Goal: Task Accomplishment & Management: Manage account settings

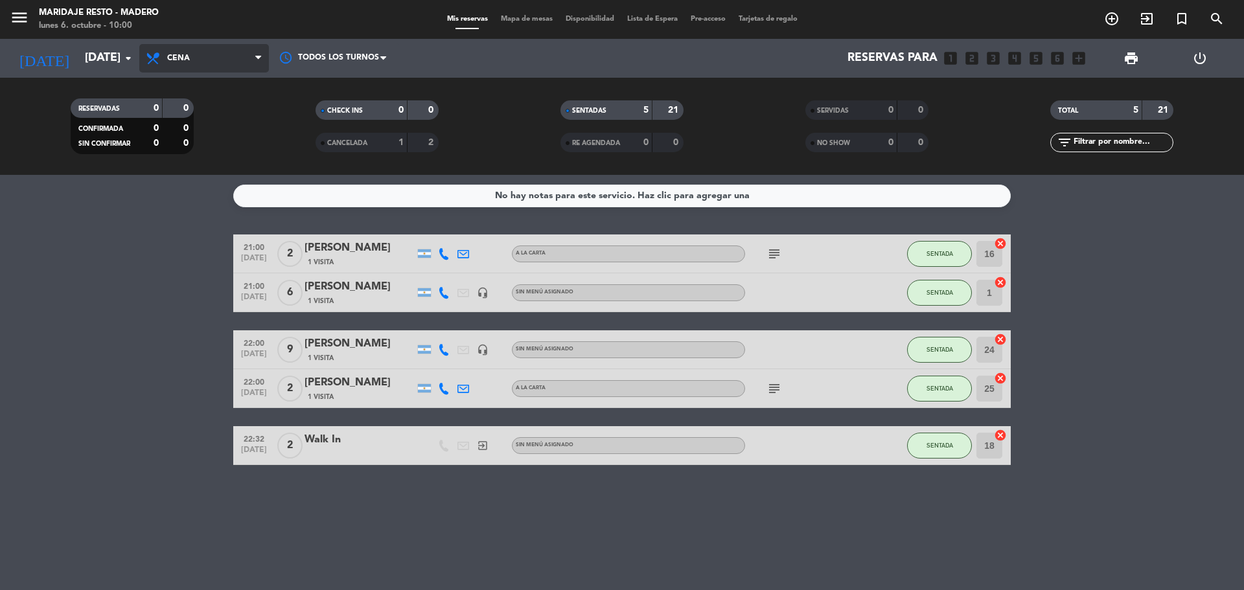
click at [140, 55] on span "Cena" at bounding box center [204, 58] width 130 height 29
click at [132, 55] on icon "arrow_drop_down" at bounding box center [129, 59] width 16 height 16
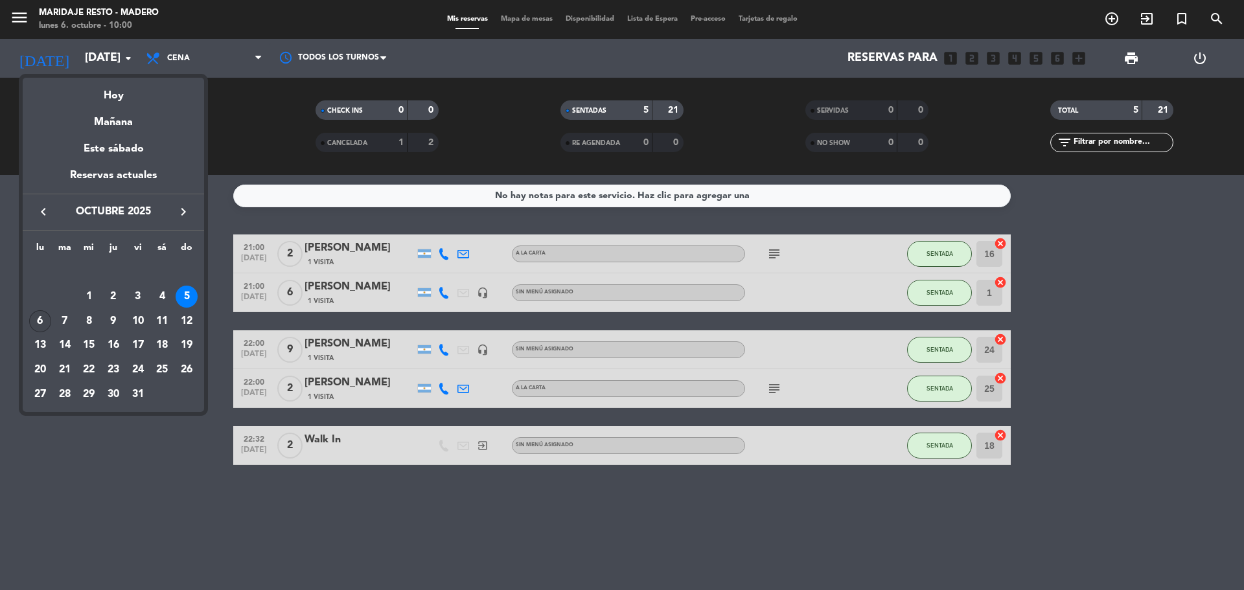
click at [34, 320] on div "6" at bounding box center [40, 321] width 22 height 22
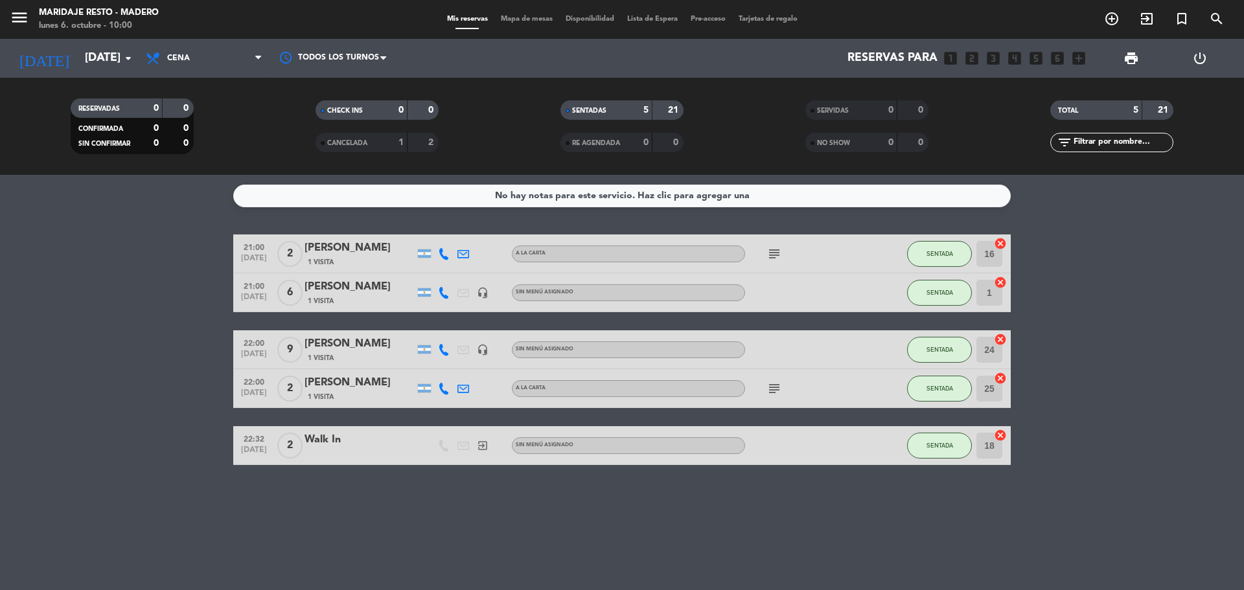
type input "[DATE]"
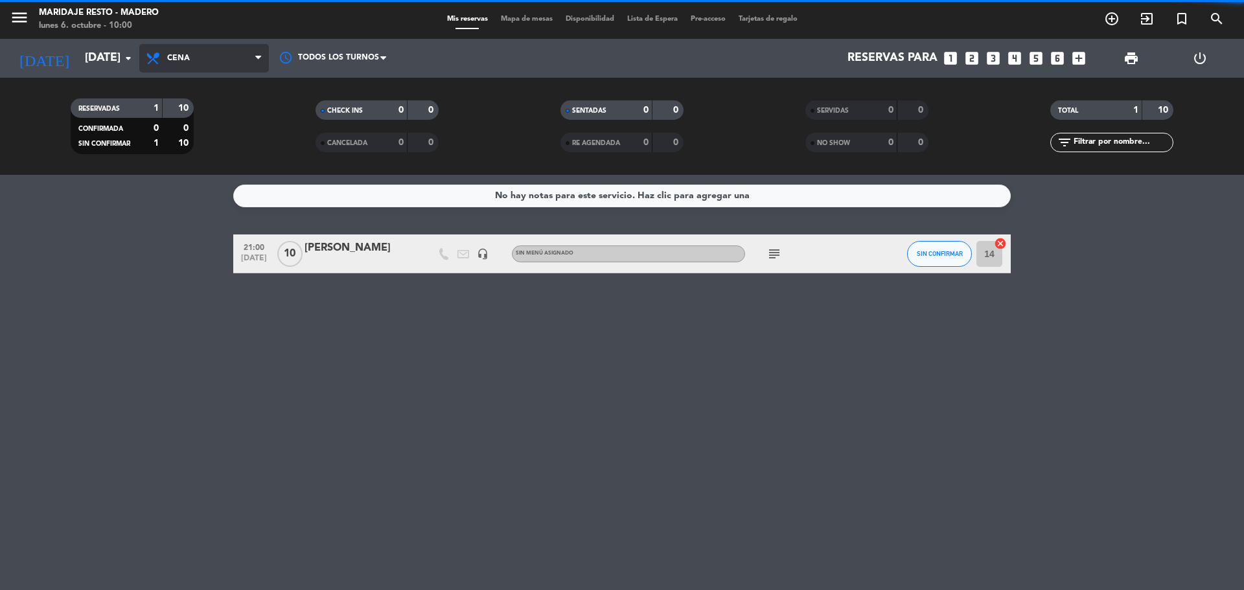
click at [186, 58] on span "Cena" at bounding box center [178, 58] width 23 height 9
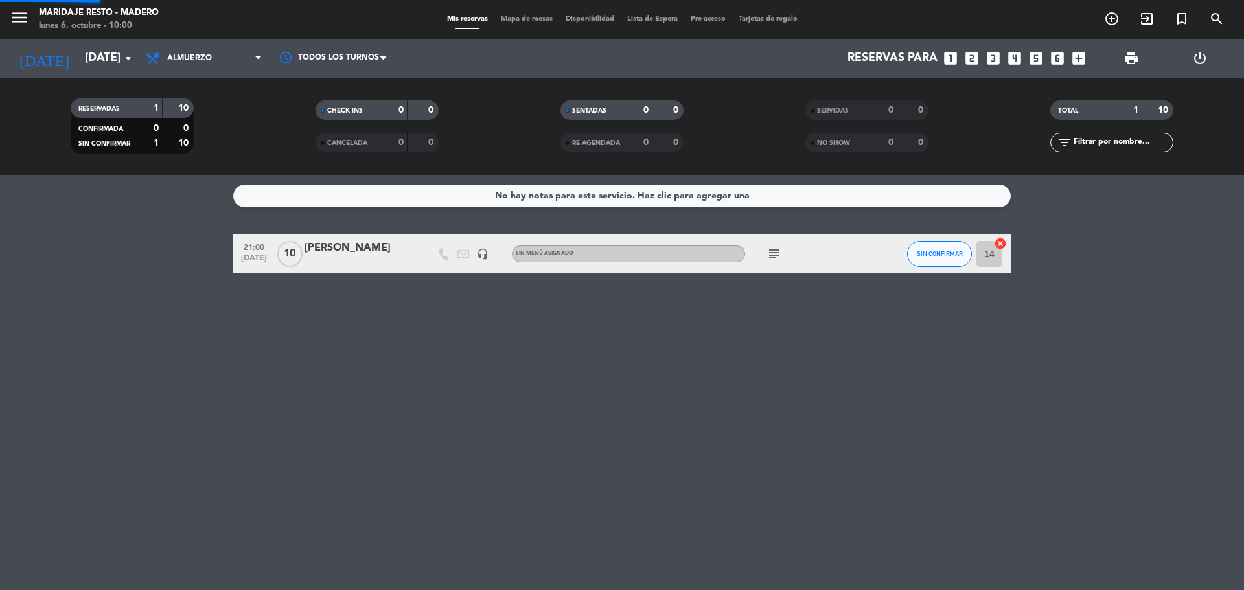
click at [192, 114] on div "menu Maridaje Resto - [PERSON_NAME] [DATE] 6. octubre - 10:00 Mis reservas Mapa…" at bounding box center [622, 87] width 1244 height 175
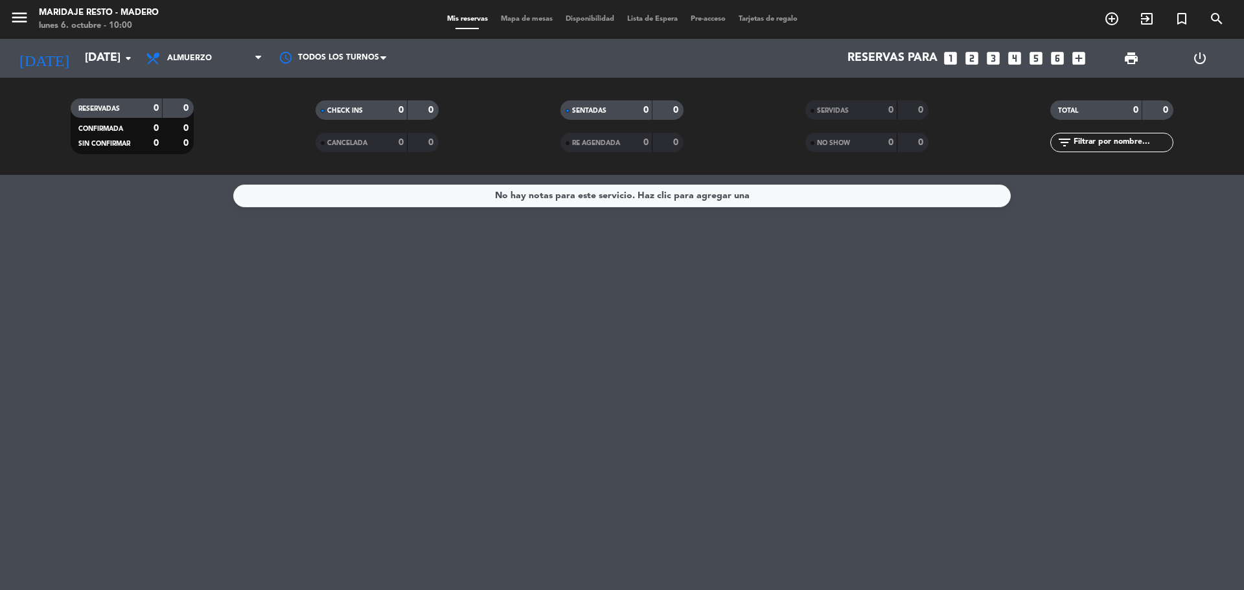
click at [513, 16] on span "Mapa de mesas" at bounding box center [527, 19] width 65 height 7
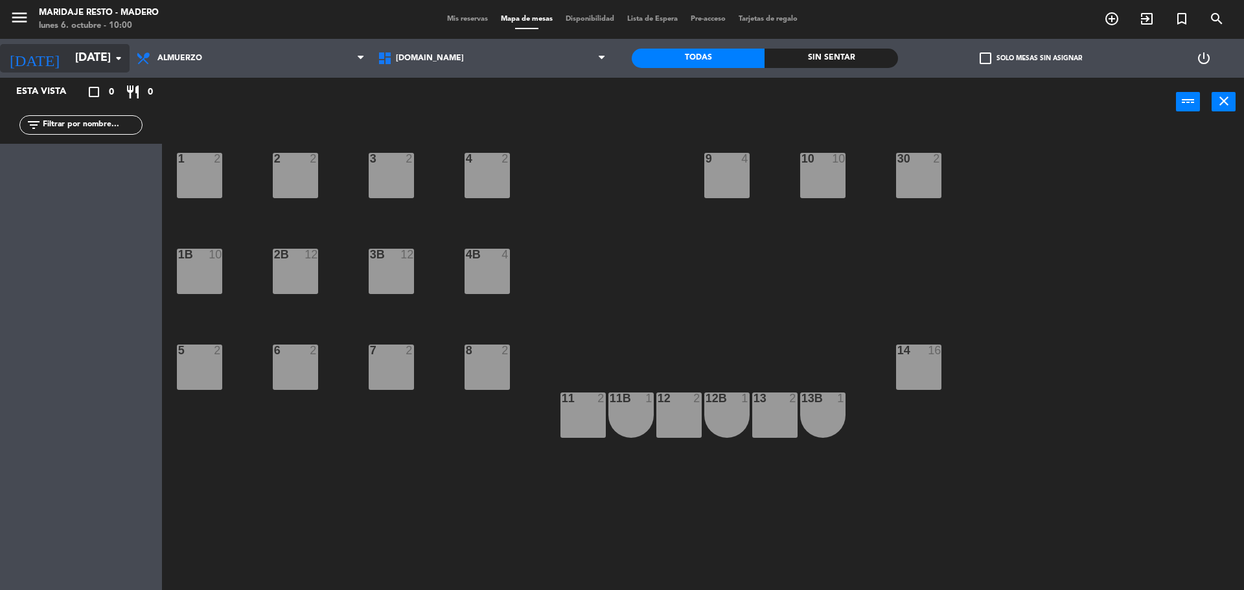
click at [106, 50] on input "[DATE]" at bounding box center [144, 58] width 150 height 26
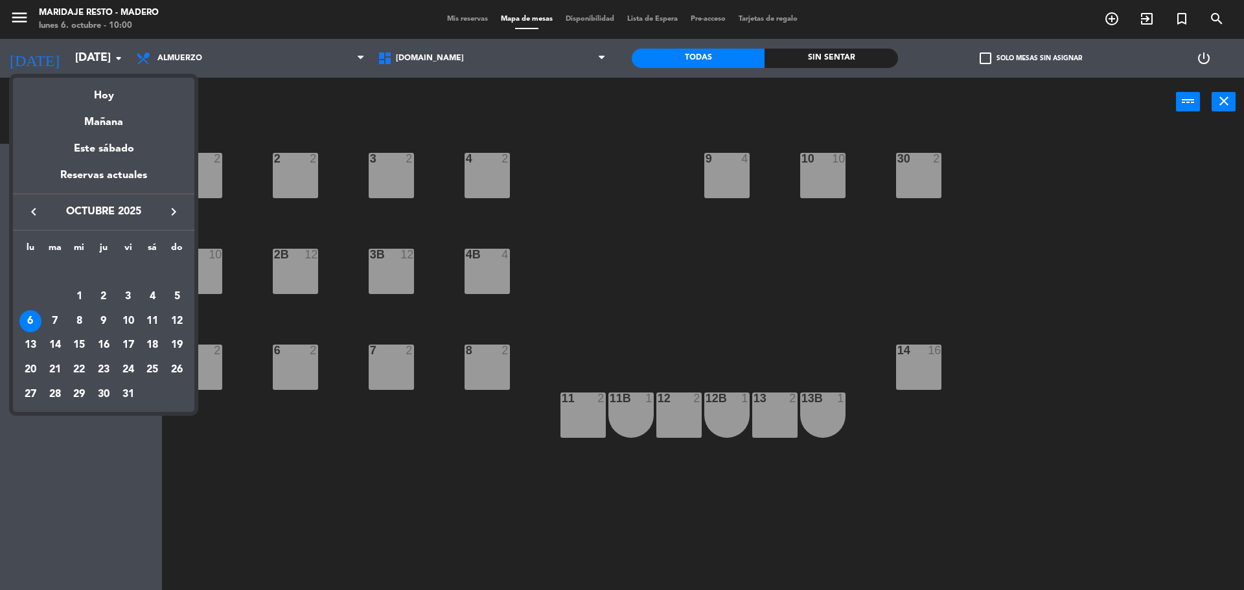
click at [250, 119] on div at bounding box center [622, 295] width 1244 height 590
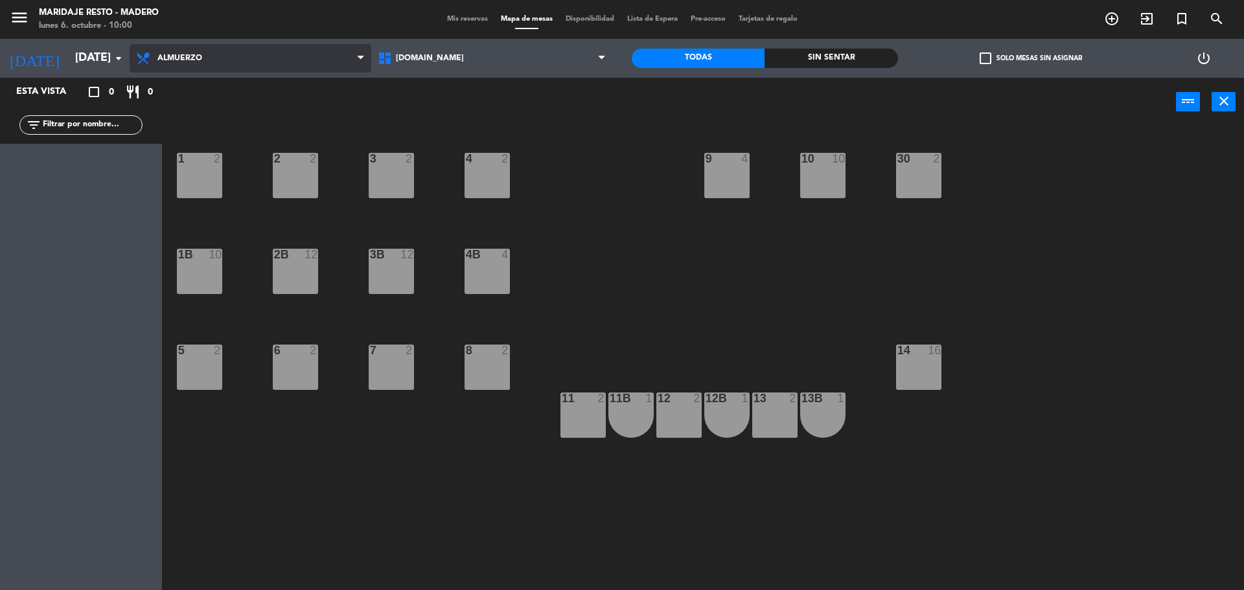
click at [216, 64] on span "Almuerzo" at bounding box center [251, 58] width 242 height 29
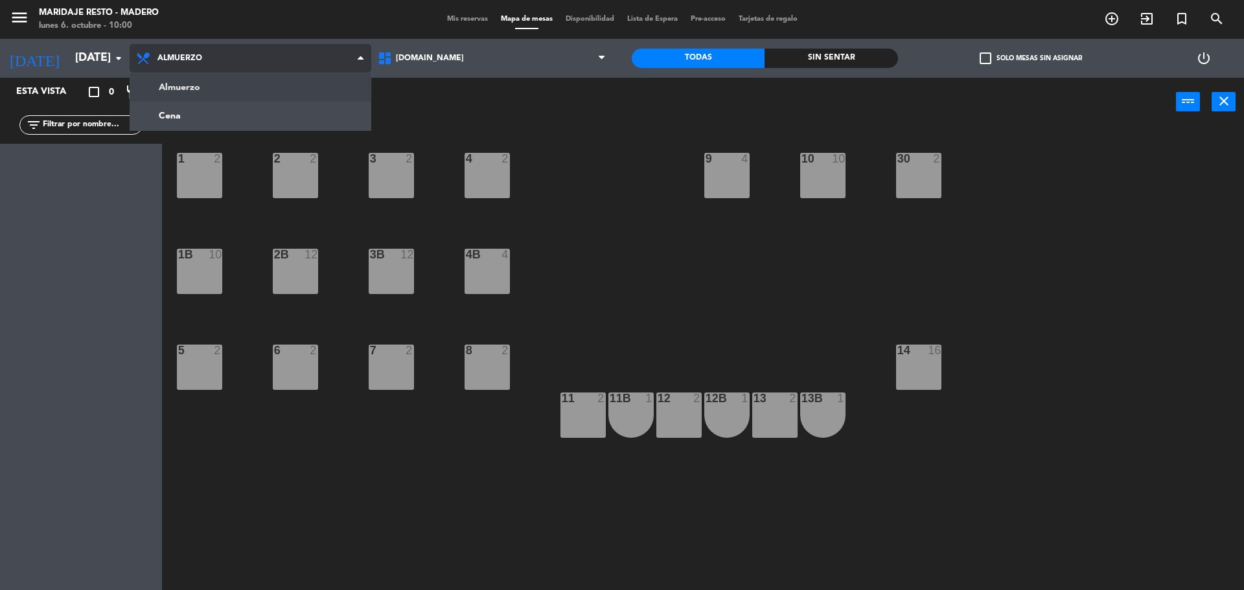
click at [226, 87] on ng-component "menu Maridaje Resto - [PERSON_NAME] [DATE] 6. octubre - 10:00 Mis reservas Mapa…" at bounding box center [622, 297] width 1244 height 594
